Goal: Task Accomplishment & Management: Complete application form

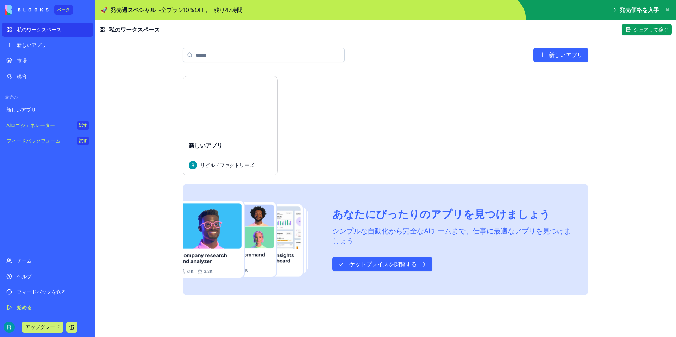
click at [239, 88] on div "打ち上げ" at bounding box center [230, 105] width 94 height 59
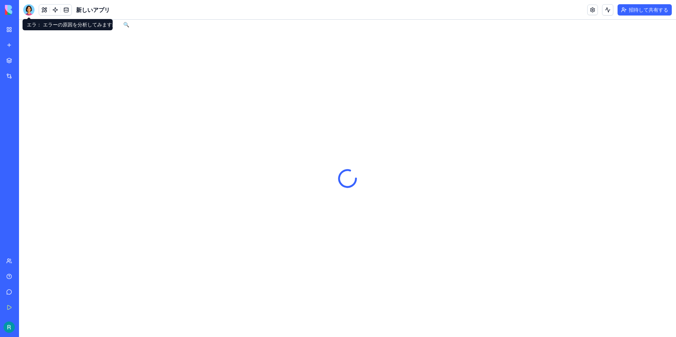
click at [28, 11] on div at bounding box center [28, 9] width 11 height 11
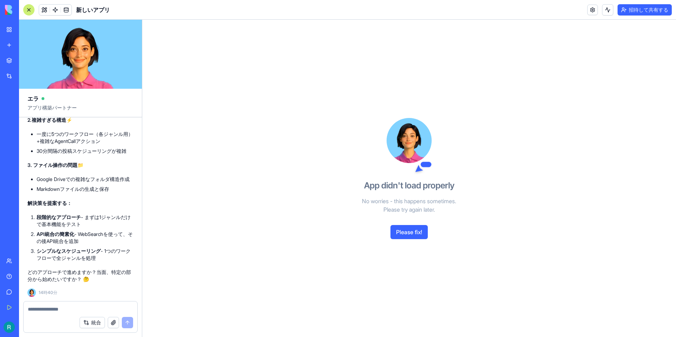
click at [73, 305] on textarea at bounding box center [80, 308] width 105 height 7
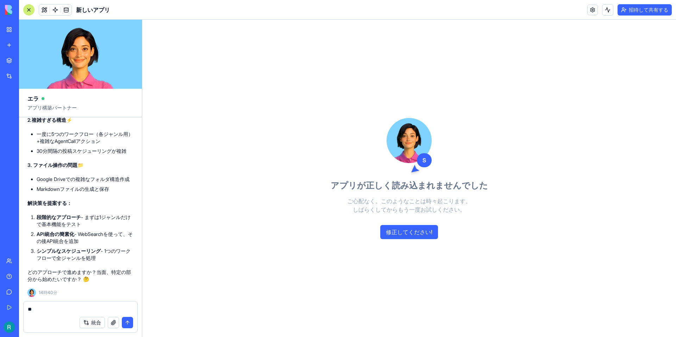
type textarea "*"
type textarea "**********"
click at [125, 321] on button "submit" at bounding box center [127, 322] width 11 height 11
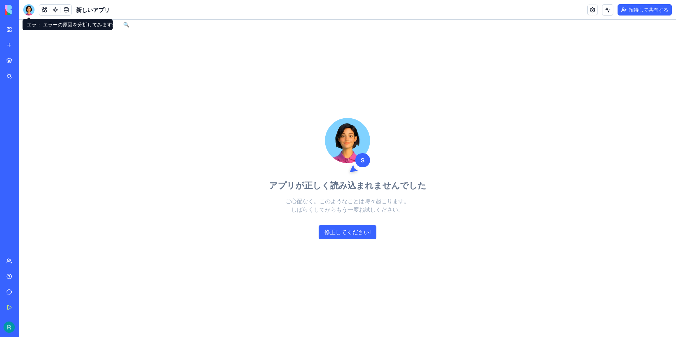
click at [29, 9] on div at bounding box center [28, 9] width 11 height 11
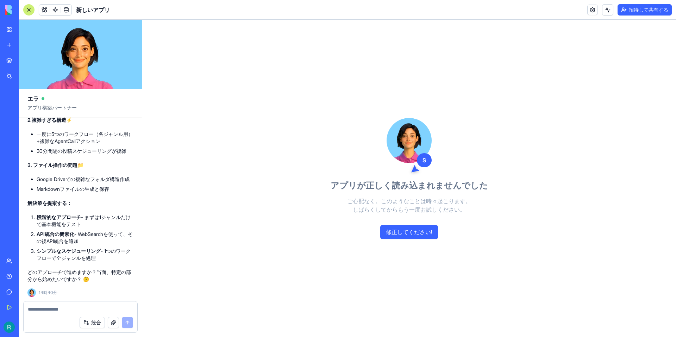
click at [96, 310] on textarea at bounding box center [80, 308] width 105 height 7
drag, startPoint x: 87, startPoint y: 217, endPoint x: 83, endPoint y: 224, distance: 8.2
click at [83, 224] on li "段階的なアプローチ - まずは1ジャンルだけで基本機能をテスト" at bounding box center [85, 221] width 97 height 14
click at [82, 306] on textarea at bounding box center [80, 308] width 105 height 7
click at [59, 307] on textarea at bounding box center [80, 308] width 105 height 7
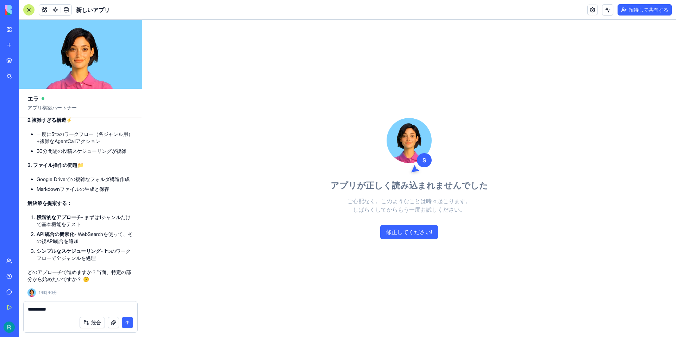
type textarea "**********"
click at [127, 319] on button "submit" at bounding box center [127, 322] width 11 height 11
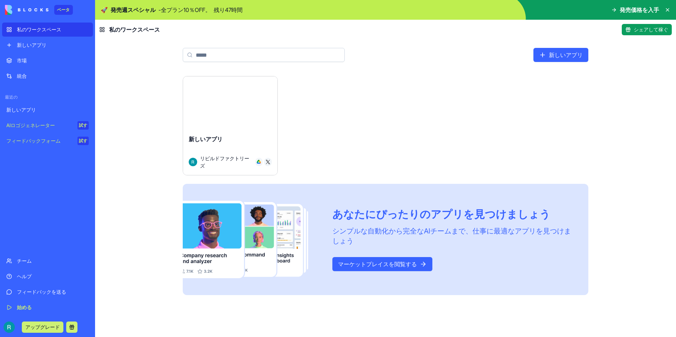
click at [200, 84] on div "打ち上げ" at bounding box center [230, 105] width 94 height 59
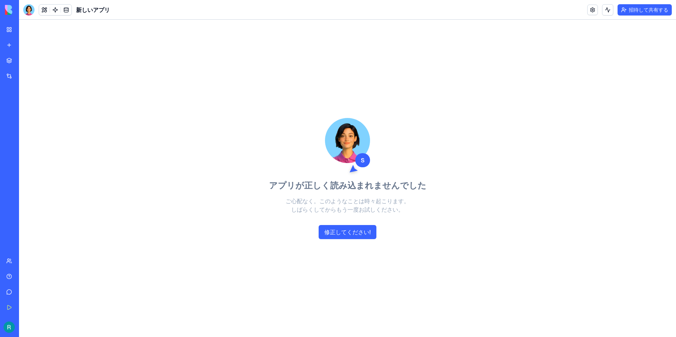
click at [334, 230] on font "修正してください!" at bounding box center [347, 231] width 46 height 7
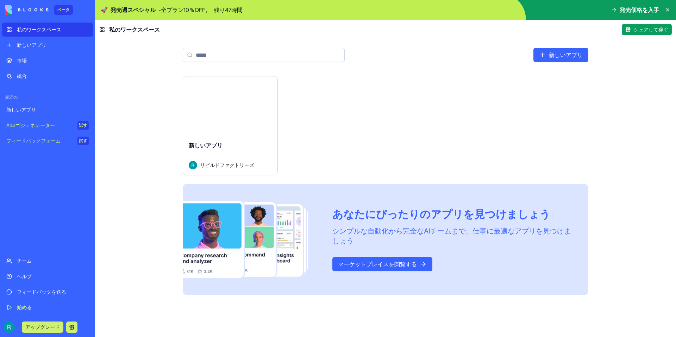
click at [234, 83] on div "打ち上げ" at bounding box center [230, 105] width 94 height 59
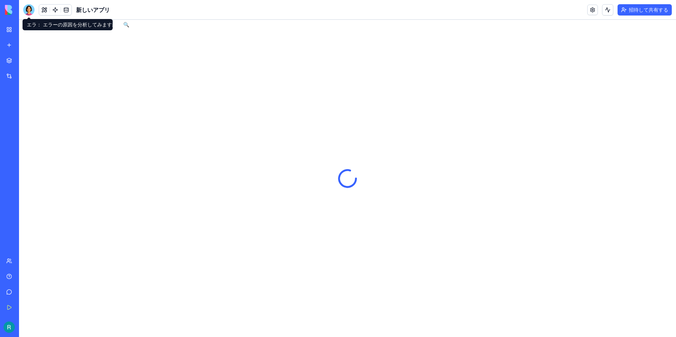
click at [29, 10] on div at bounding box center [28, 9] width 11 height 11
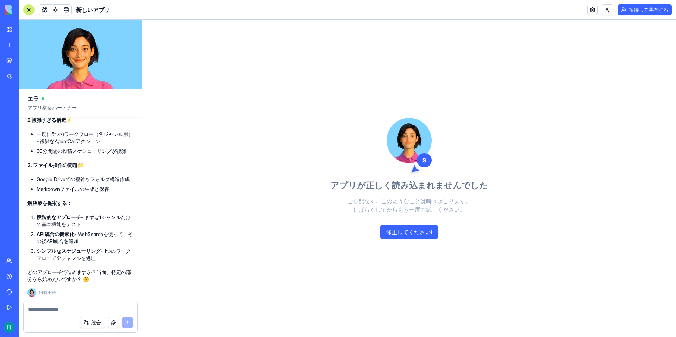
click at [66, 308] on textarea at bounding box center [80, 308] width 105 height 7
type textarea "**********"
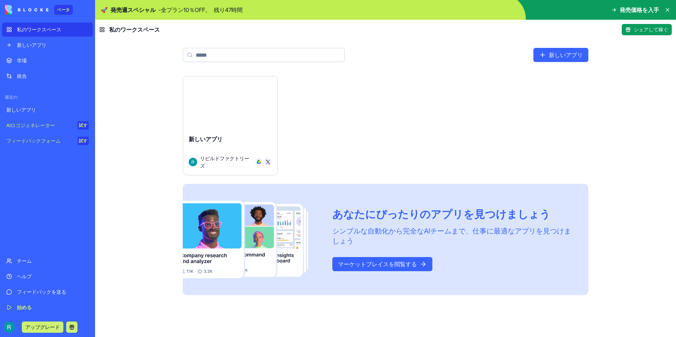
click at [244, 87] on div "打ち上げ" at bounding box center [230, 105] width 94 height 59
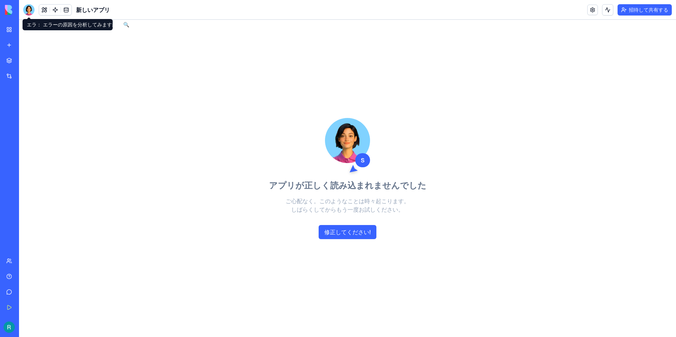
click at [31, 7] on div at bounding box center [28, 9] width 11 height 11
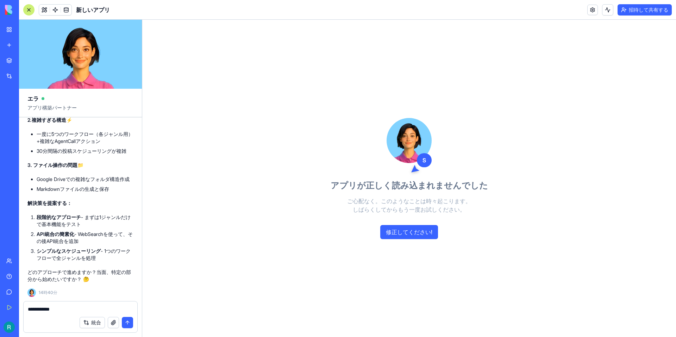
click at [121, 307] on textarea "**********" at bounding box center [80, 308] width 105 height 7
type textarea "**********"
click at [127, 319] on button "submit" at bounding box center [127, 322] width 11 height 11
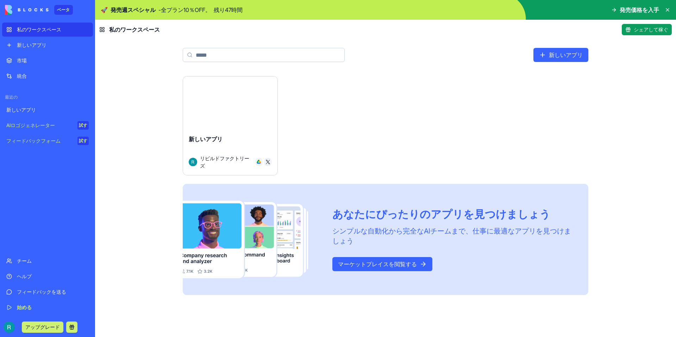
click at [251, 89] on div "打ち上げ" at bounding box center [230, 105] width 94 height 59
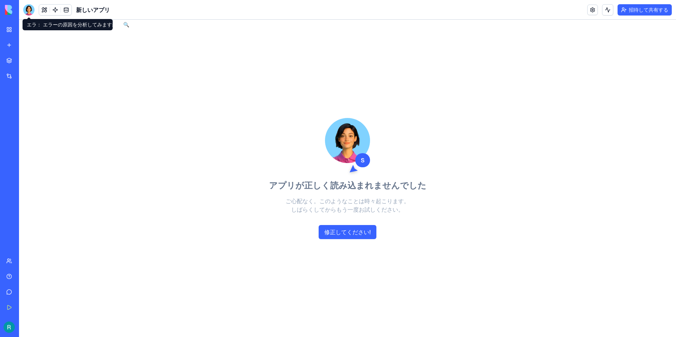
click at [25, 10] on div at bounding box center [28, 9] width 11 height 11
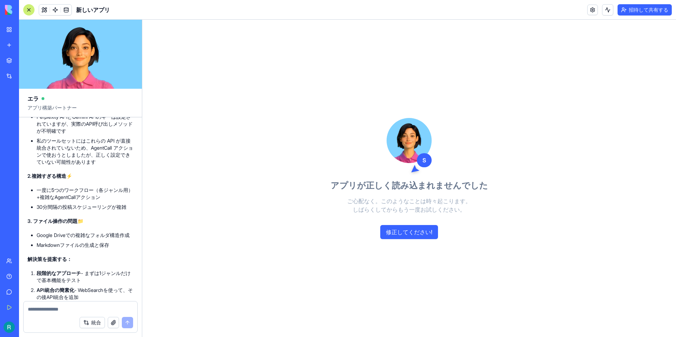
scroll to position [1386, 0]
